Goal: Information Seeking & Learning: Learn about a topic

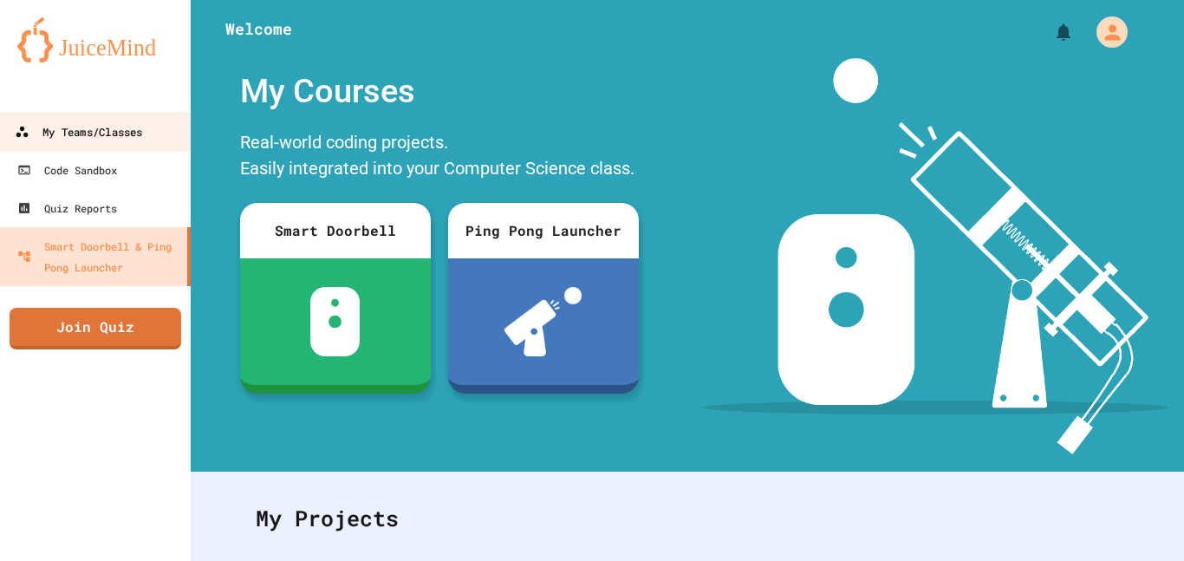
click at [65, 138] on div "My Teams/Classes" at bounding box center [78, 132] width 127 height 22
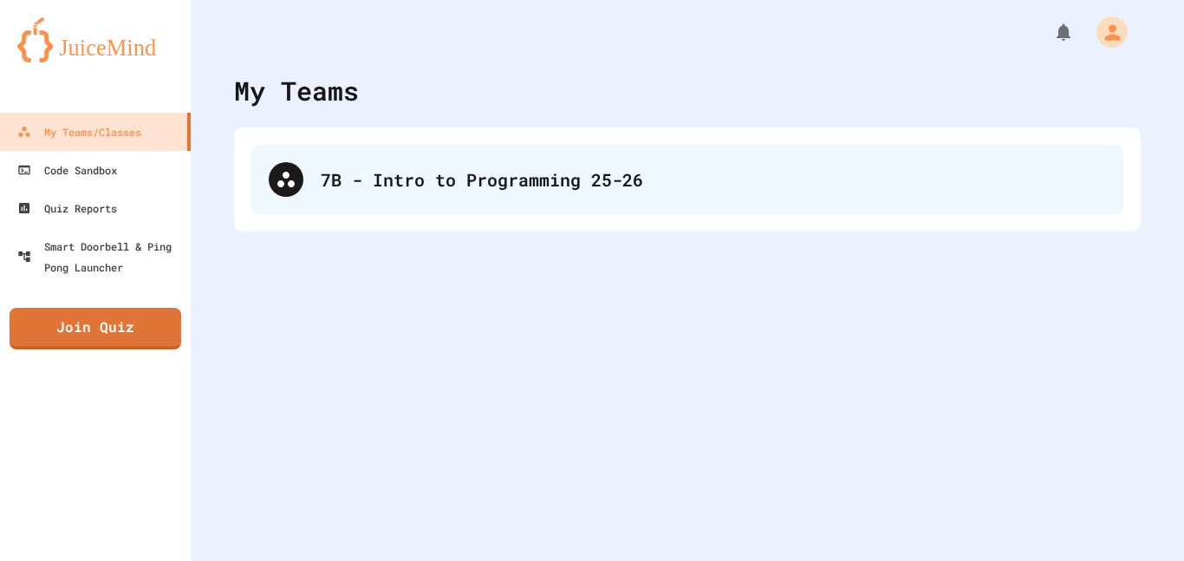
click at [389, 162] on div "7B - Intro to Programming 25-26" at bounding box center [687, 179] width 872 height 69
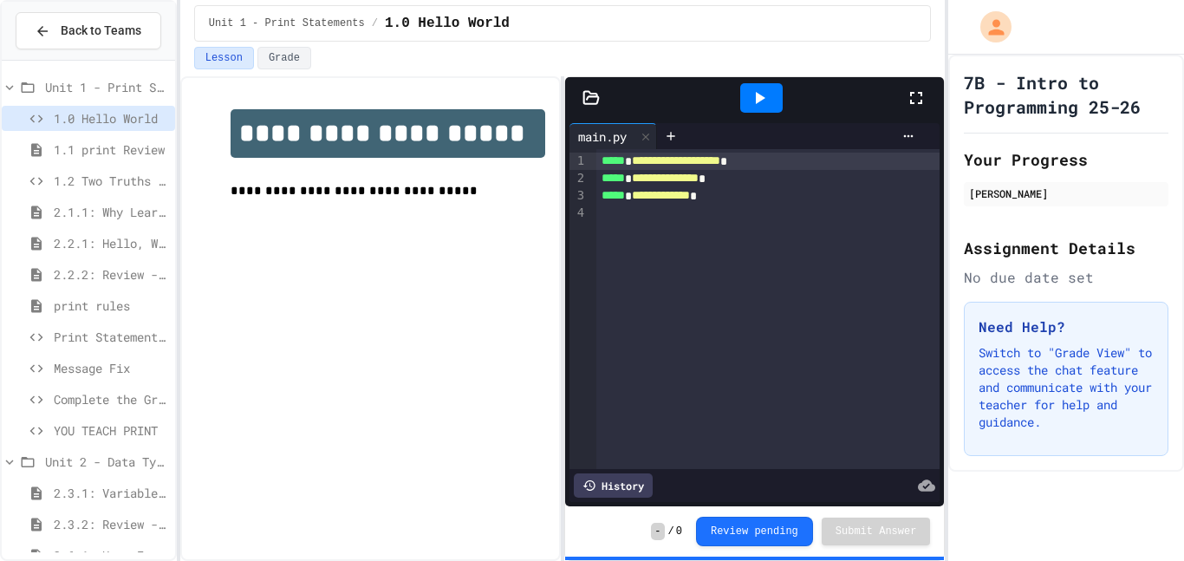
scroll to position [216, 0]
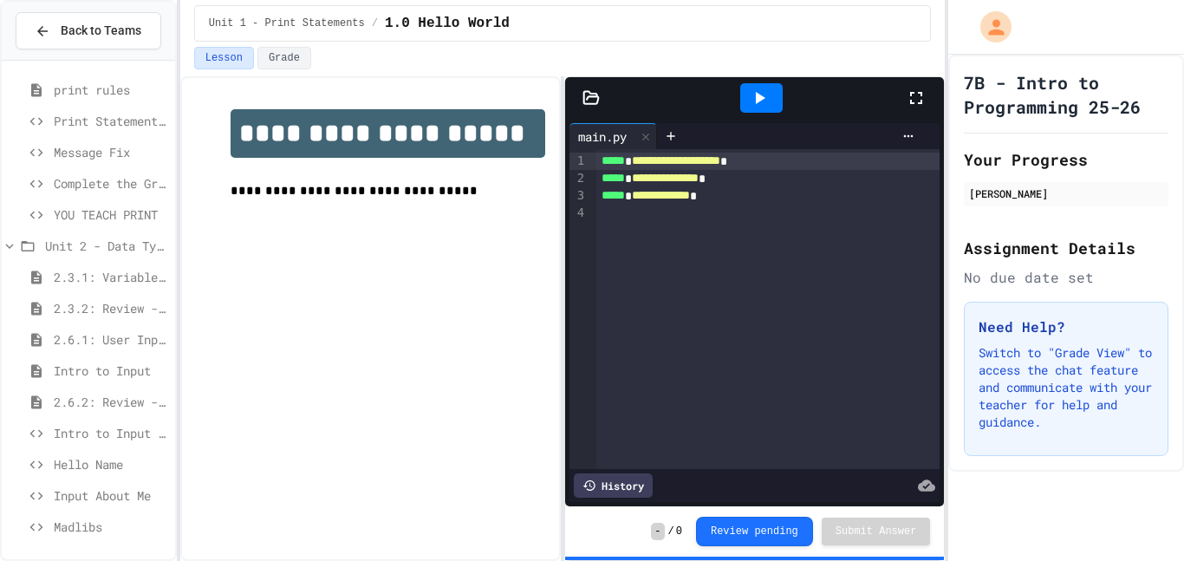
click at [97, 457] on span "Hello Name" at bounding box center [111, 464] width 114 height 18
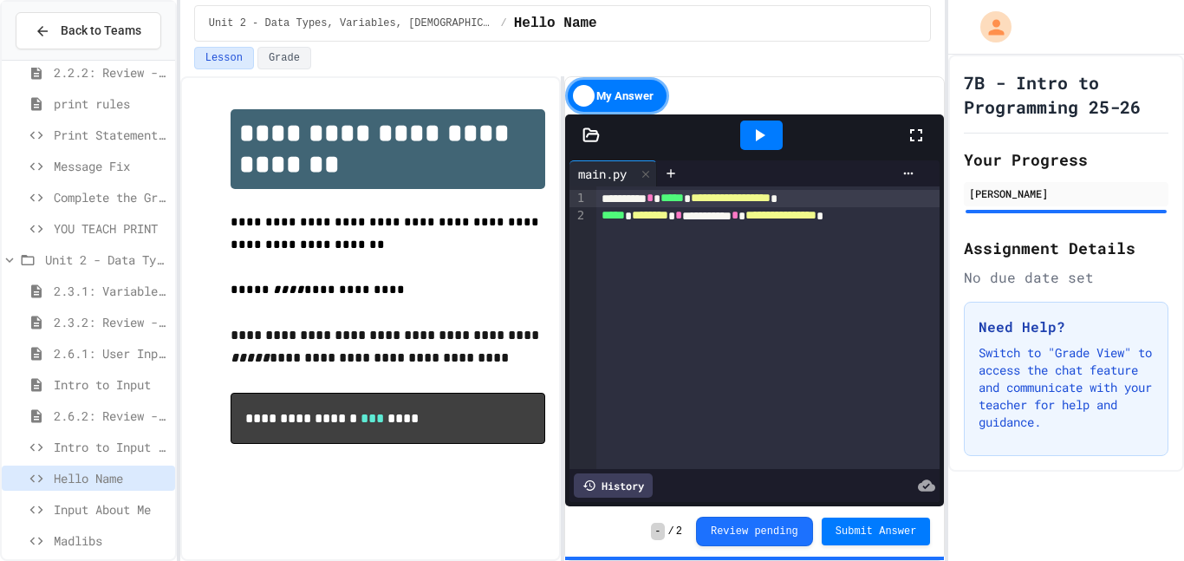
click at [109, 506] on span "Input About Me" at bounding box center [111, 509] width 114 height 18
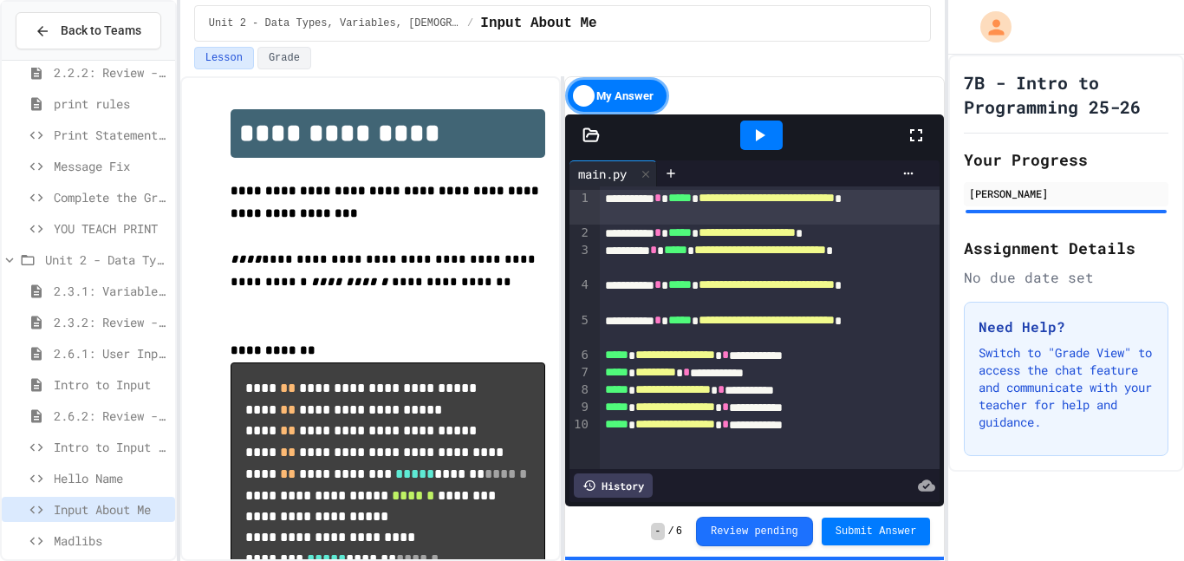
scroll to position [216, 0]
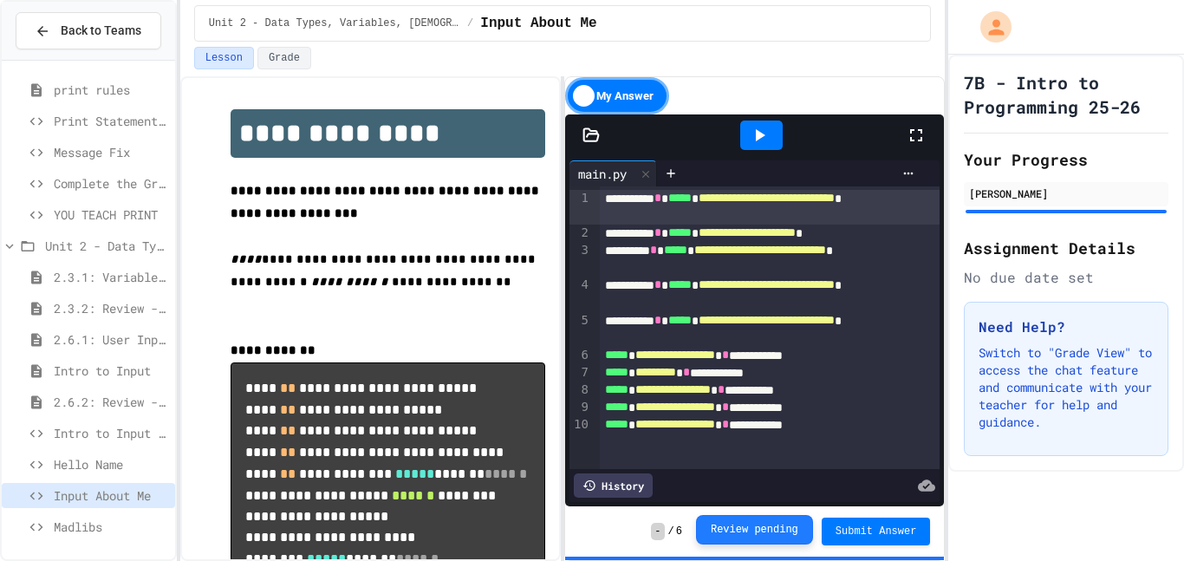
click at [737, 524] on button "Review pending" at bounding box center [754, 529] width 117 height 29
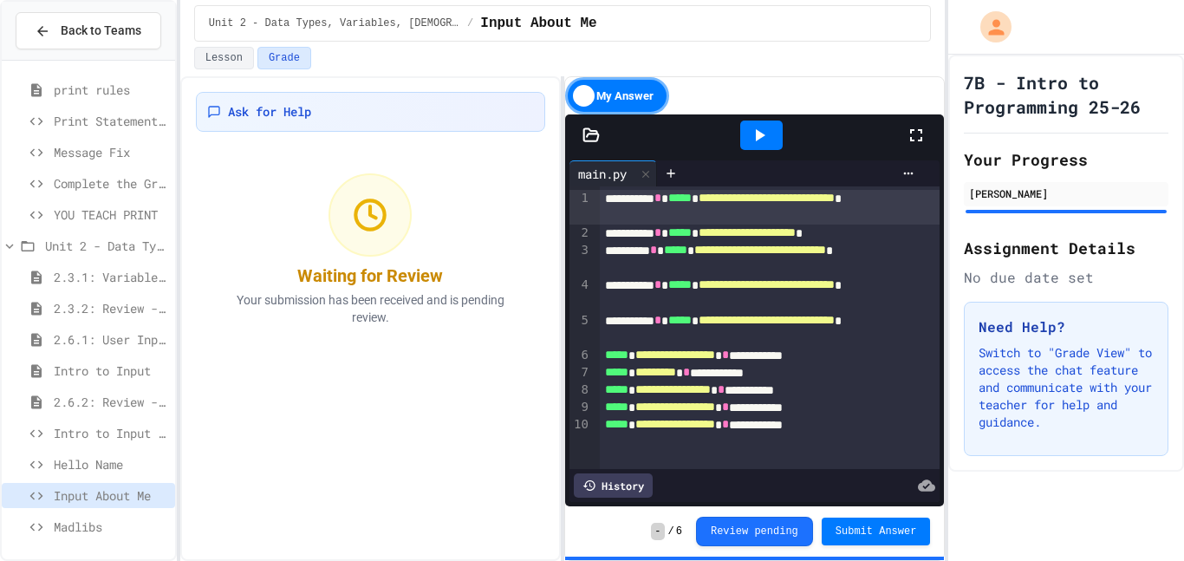
click at [65, 514] on div "Madlibs" at bounding box center [88, 526] width 173 height 25
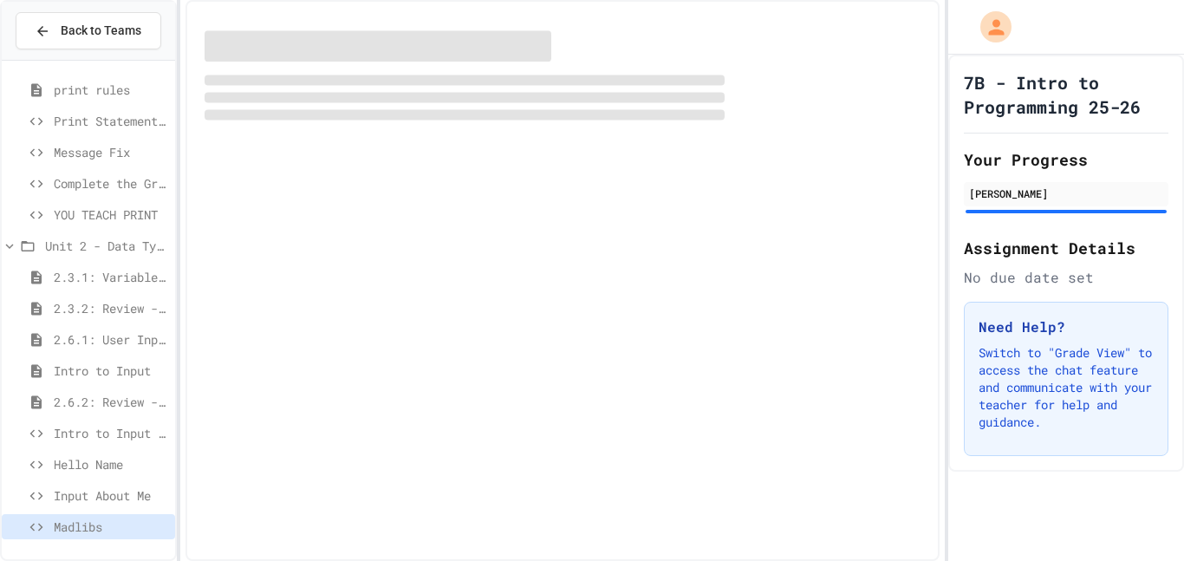
scroll to position [202, 0]
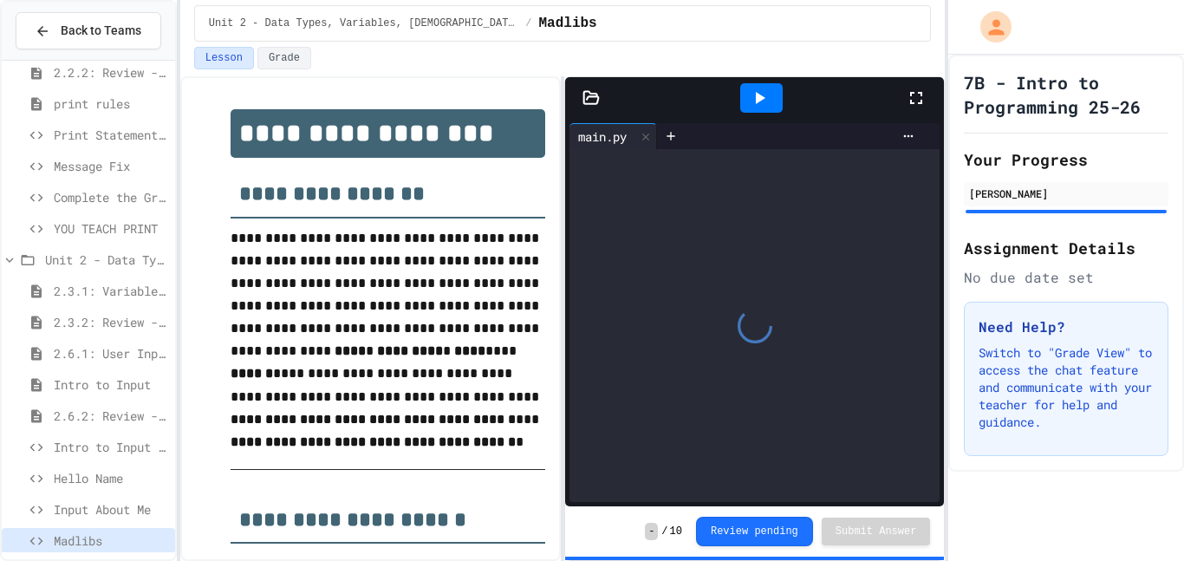
click at [757, 536] on button "Review pending" at bounding box center [754, 531] width 117 height 29
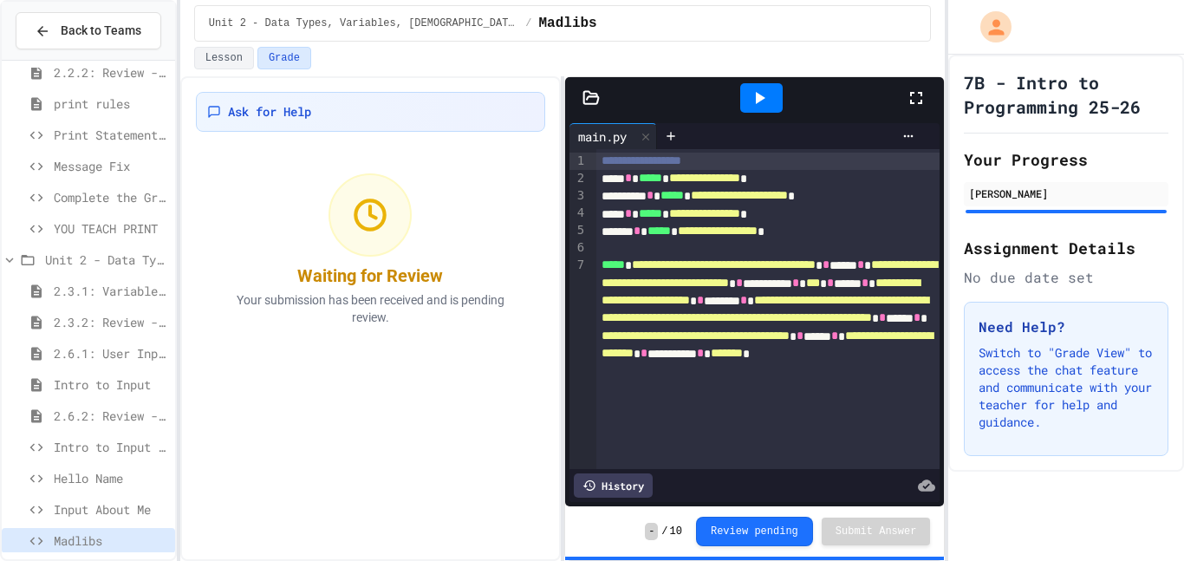
click at [140, 198] on span "Complete the Greeting" at bounding box center [111, 197] width 114 height 18
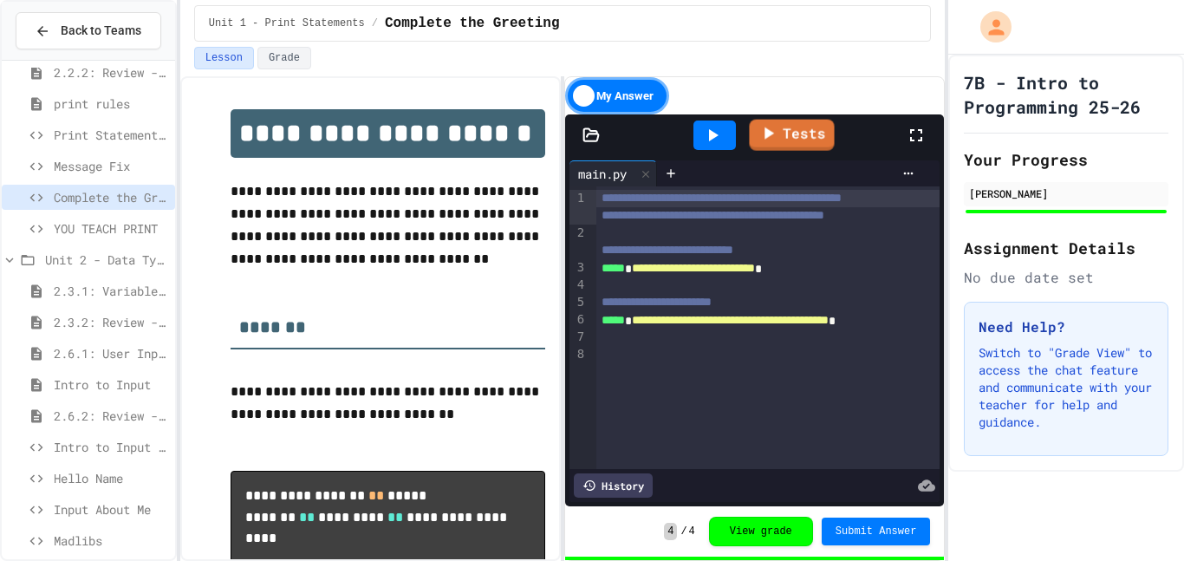
click at [748, 138] on div "Tests" at bounding box center [761, 135] width 289 height 47
click at [761, 140] on icon at bounding box center [769, 131] width 19 height 22
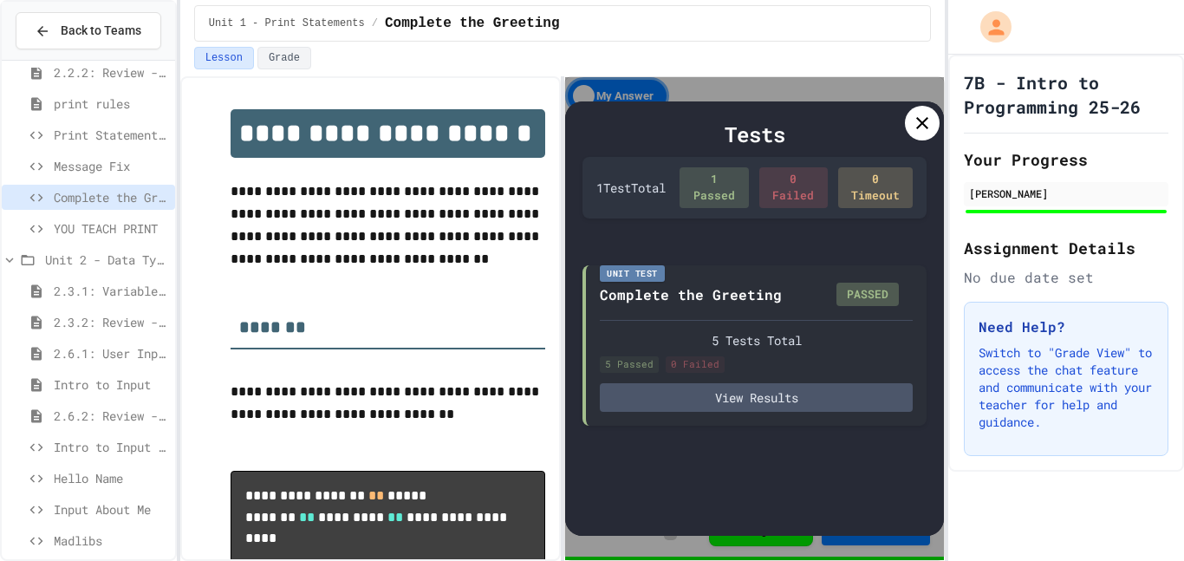
click at [913, 134] on div at bounding box center [922, 123] width 35 height 35
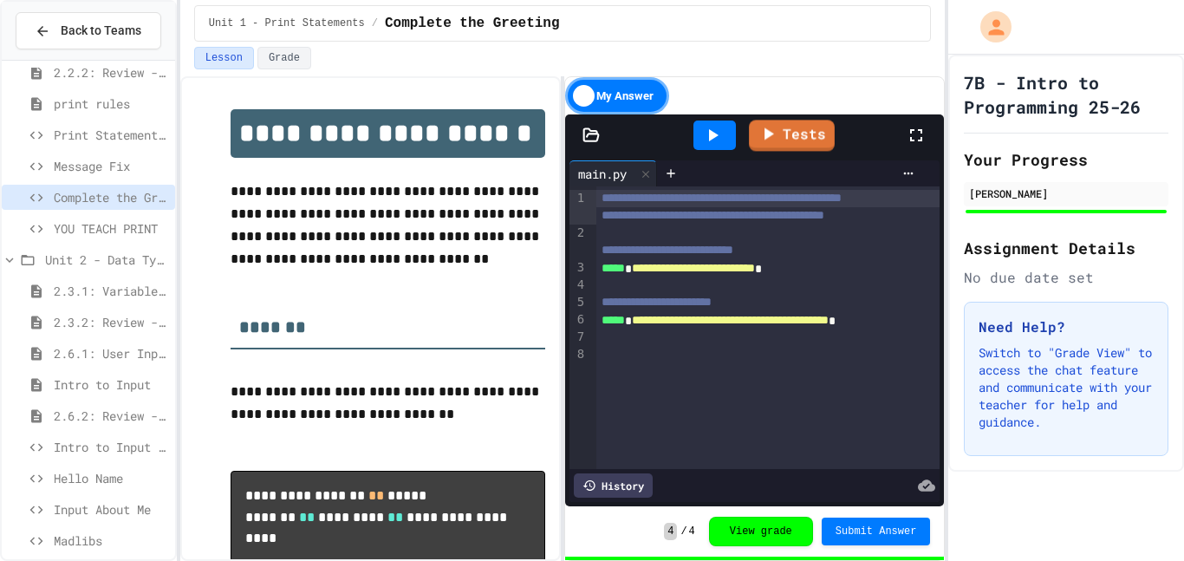
click at [721, 138] on icon at bounding box center [712, 135] width 21 height 21
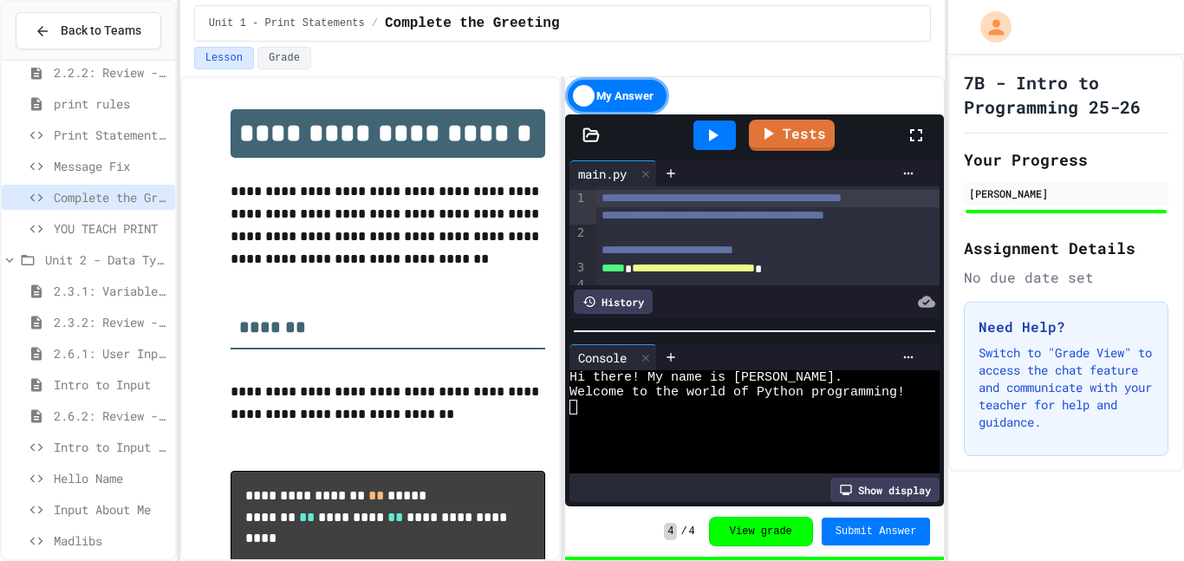
click at [720, 136] on icon at bounding box center [712, 135] width 21 height 21
click at [79, 219] on span "YOU TEACH PRINT" at bounding box center [111, 228] width 114 height 18
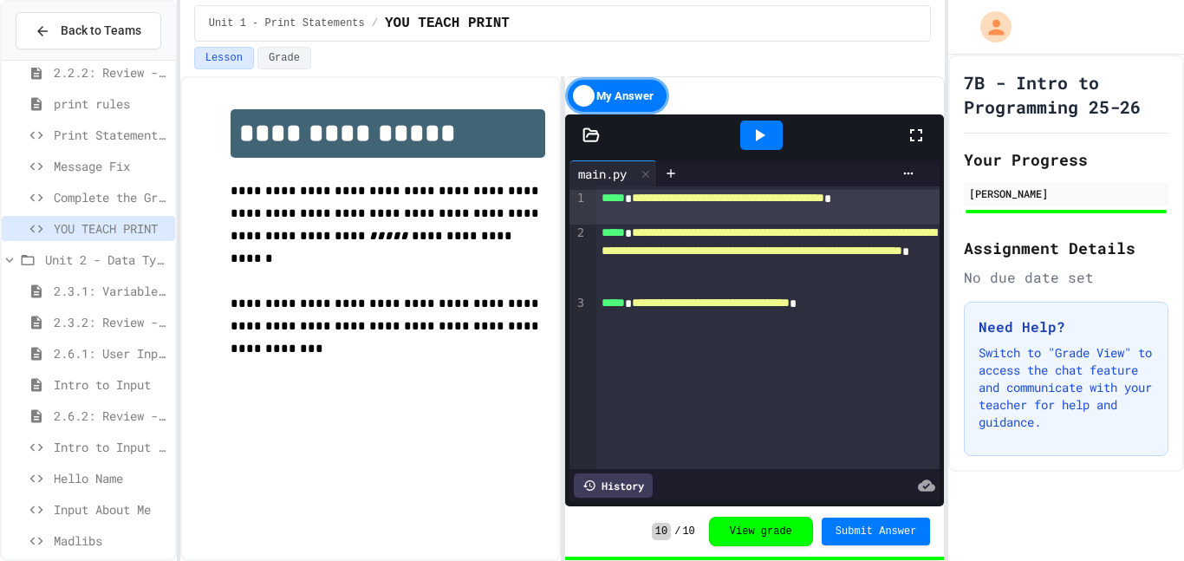
click at [98, 155] on div "Message Fix" at bounding box center [88, 165] width 173 height 25
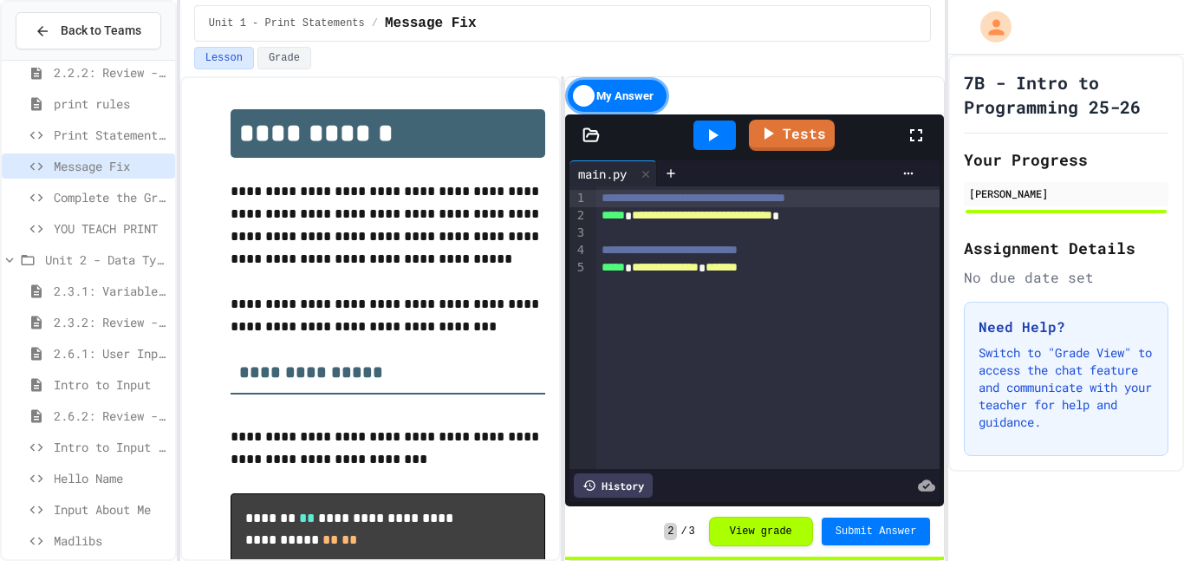
click at [95, 135] on span "Print Statement Repair" at bounding box center [111, 135] width 114 height 18
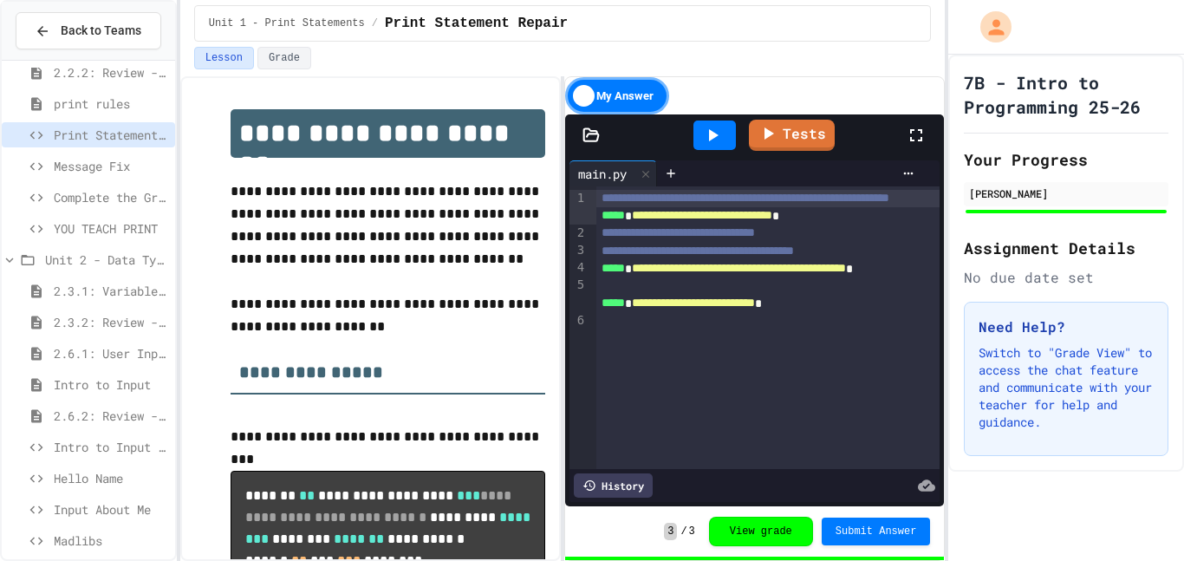
scroll to position [216, 0]
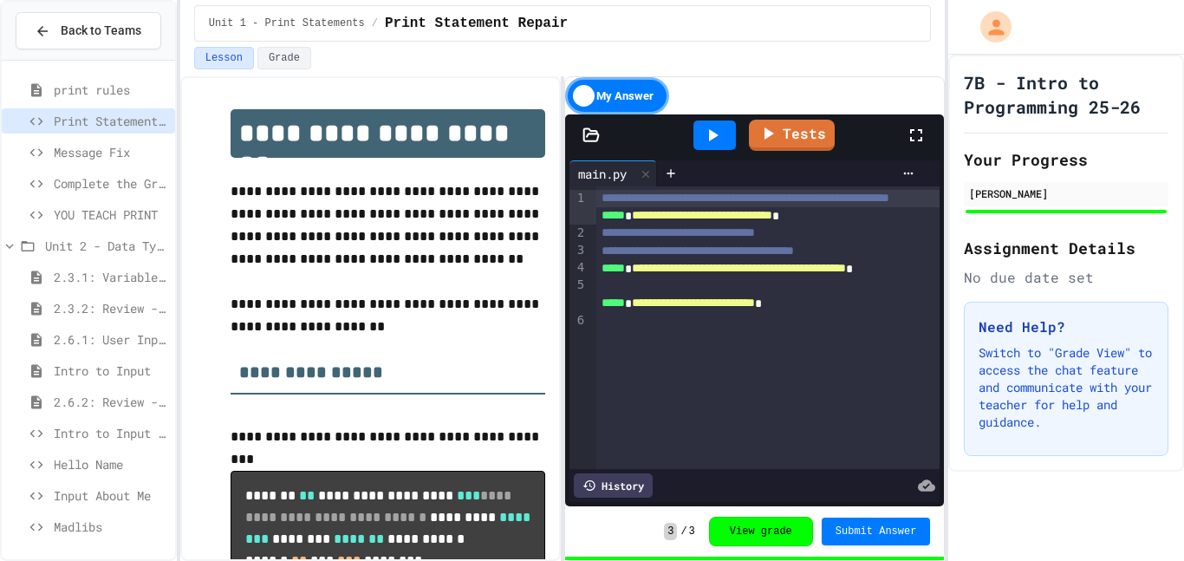
click at [69, 439] on span "Intro to Input Exercise" at bounding box center [111, 433] width 114 height 18
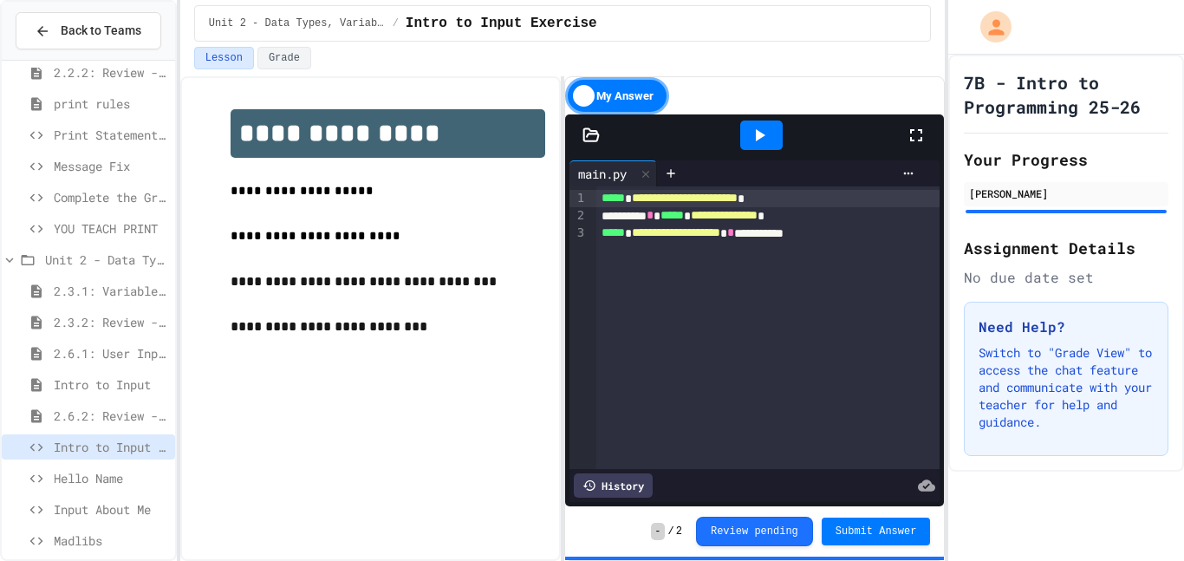
click at [89, 473] on span "Hello Name" at bounding box center [111, 478] width 114 height 18
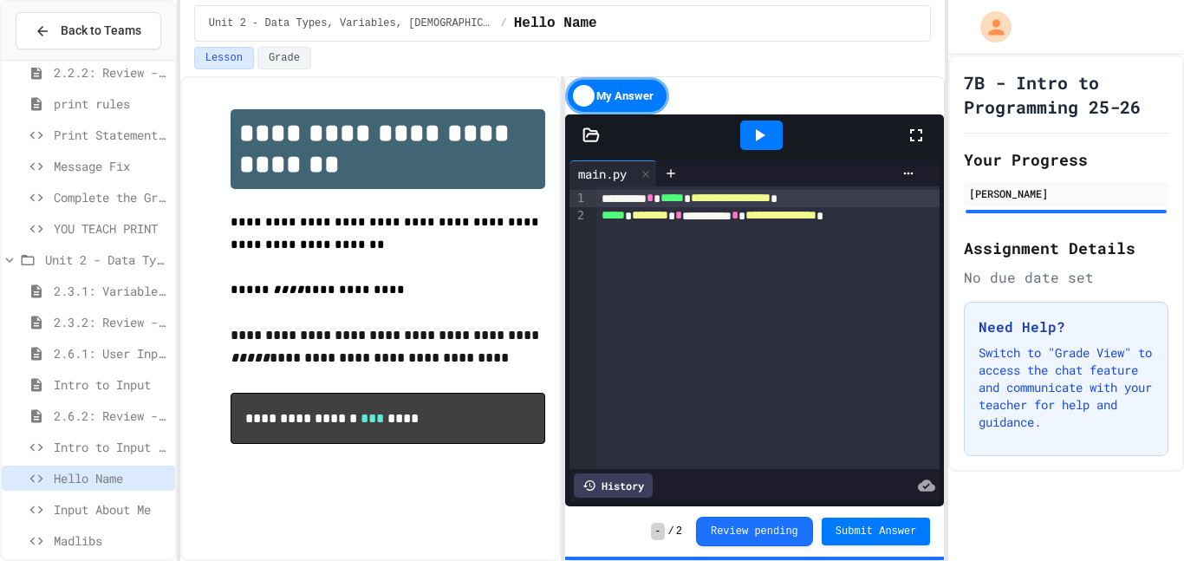
click at [88, 510] on span "Input About Me" at bounding box center [111, 509] width 114 height 18
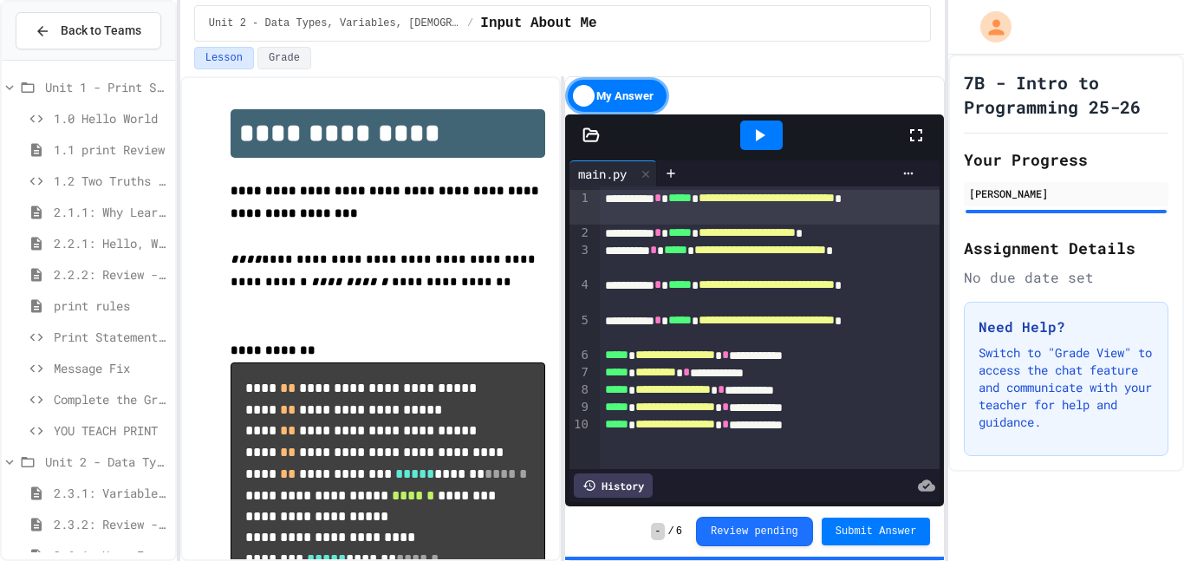
click at [120, 238] on span "2.2.1: Hello, World!" at bounding box center [111, 243] width 114 height 18
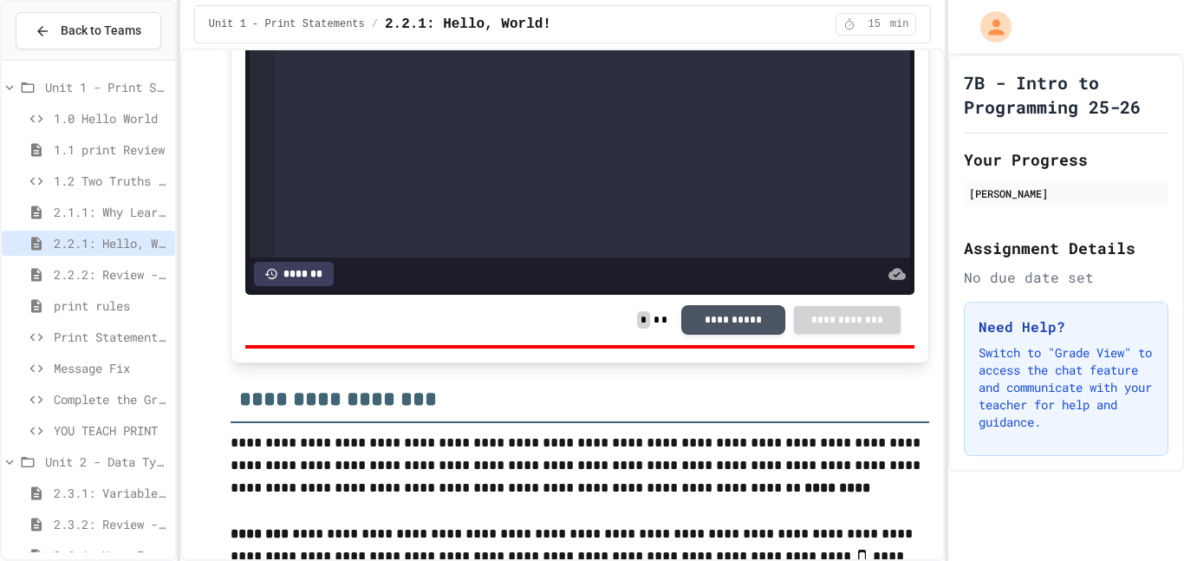
click at [98, 212] on span "2.1.1: Why Learn to Program?" at bounding box center [111, 212] width 114 height 18
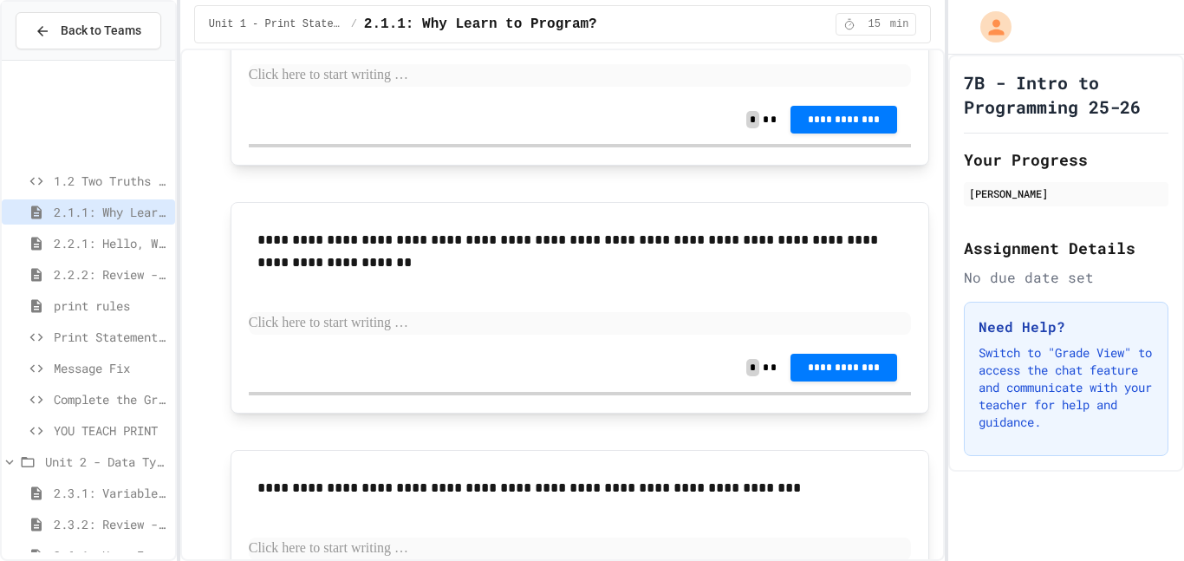
scroll to position [140, 0]
